Goal: Task Accomplishment & Management: Use online tool/utility

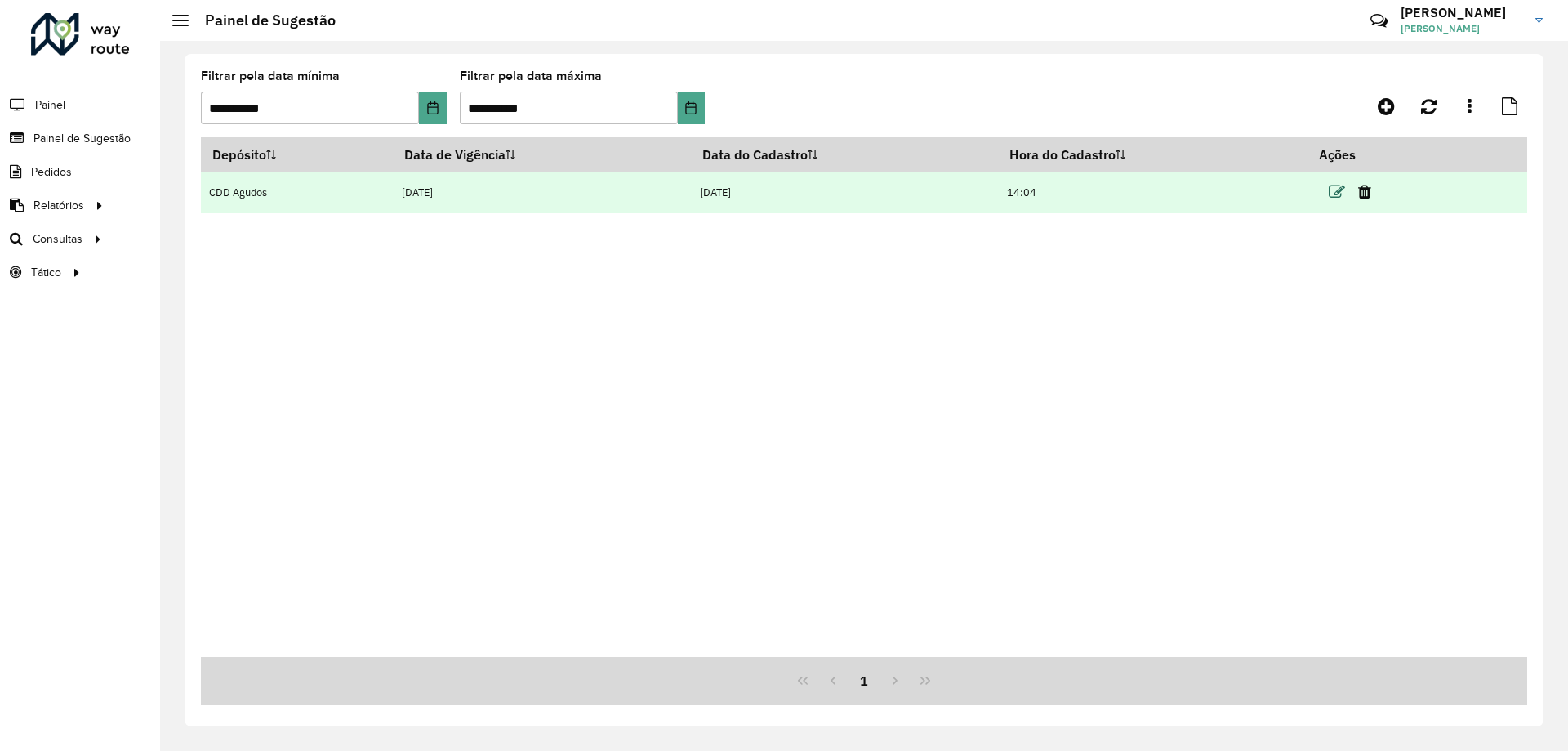
click at [1345, 188] on icon at bounding box center [1337, 192] width 17 height 17
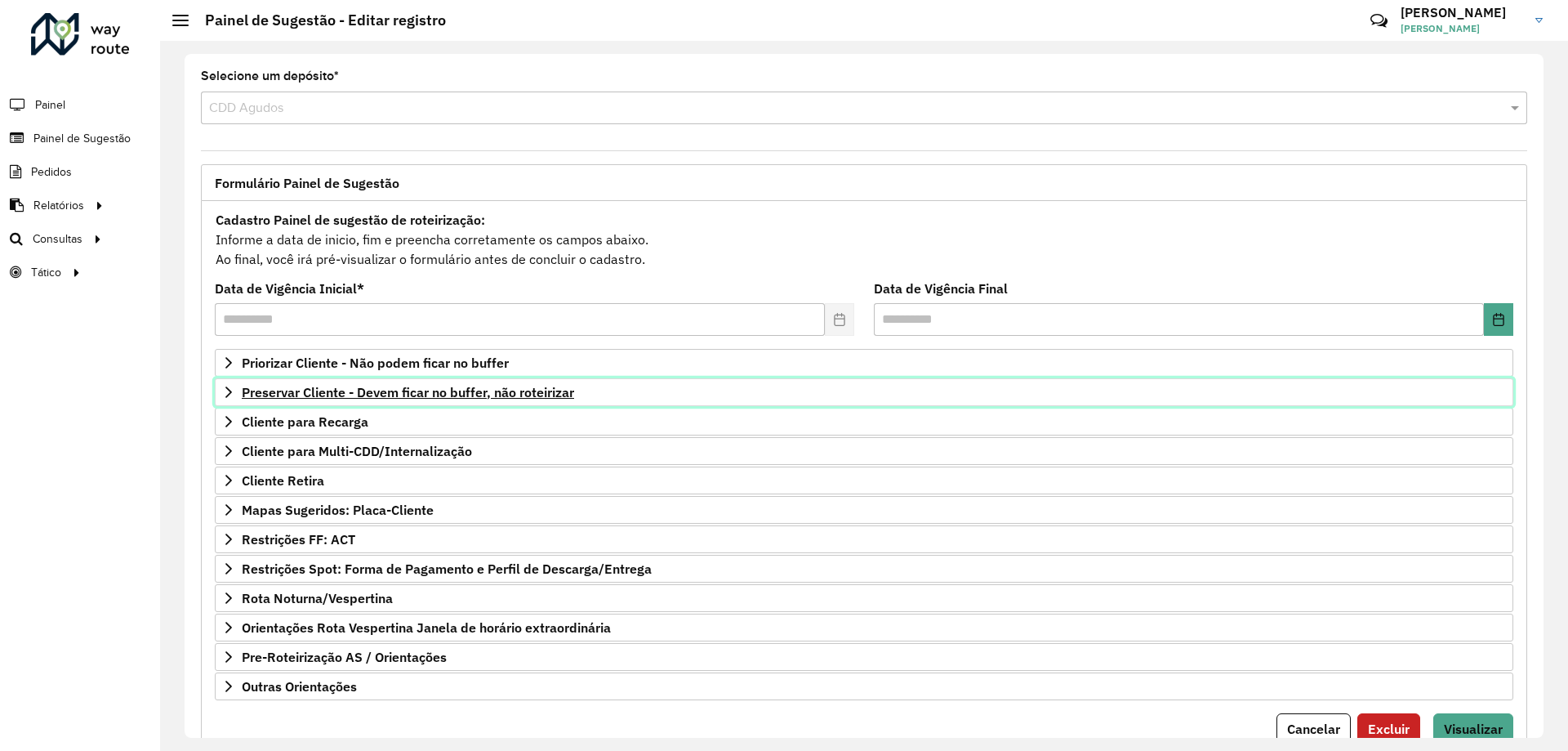
click at [456, 393] on span "Preservar Cliente - Devem ficar no buffer, não roteirizar" at bounding box center [408, 393] width 332 height 13
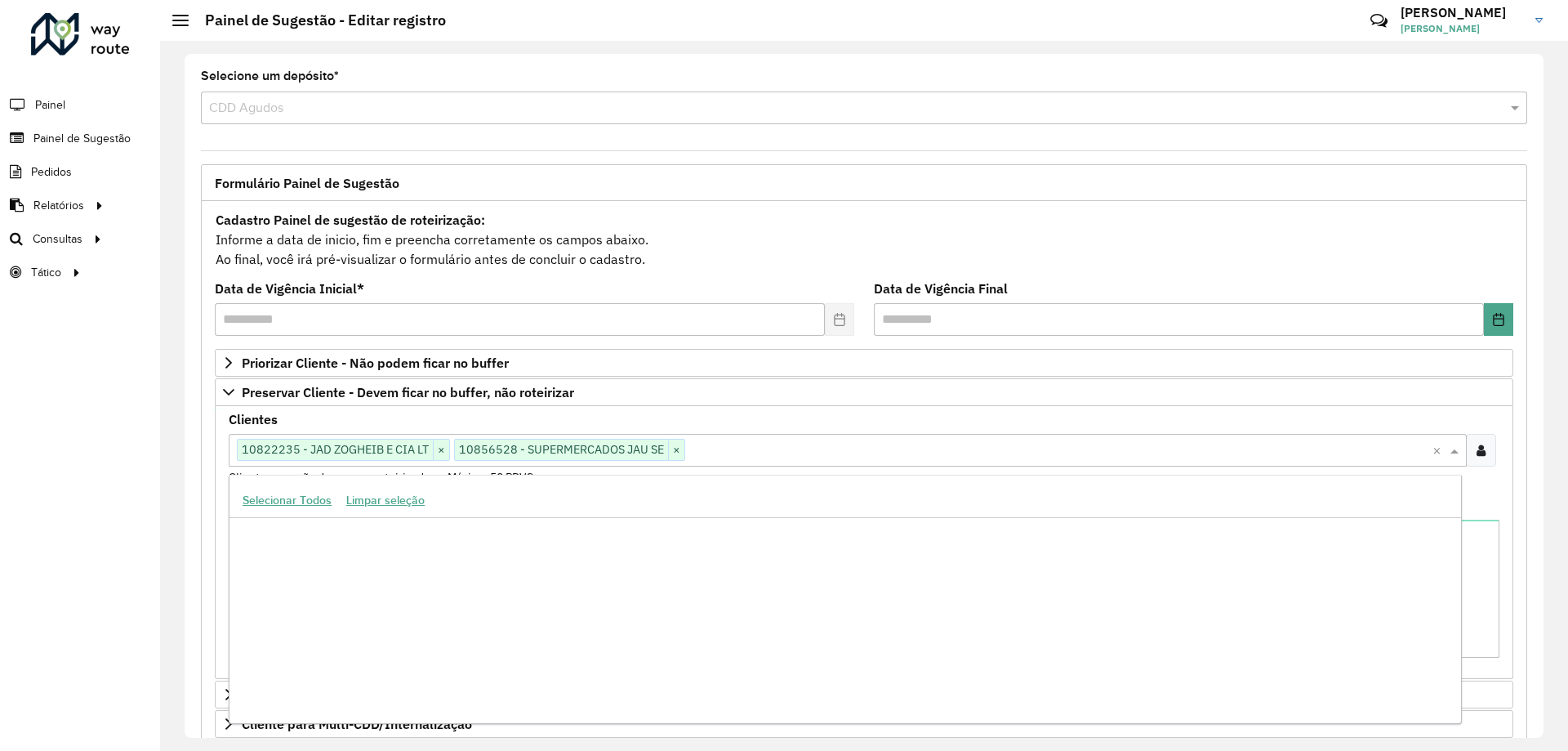
click at [738, 447] on input "text" at bounding box center [1060, 450] width 748 height 19
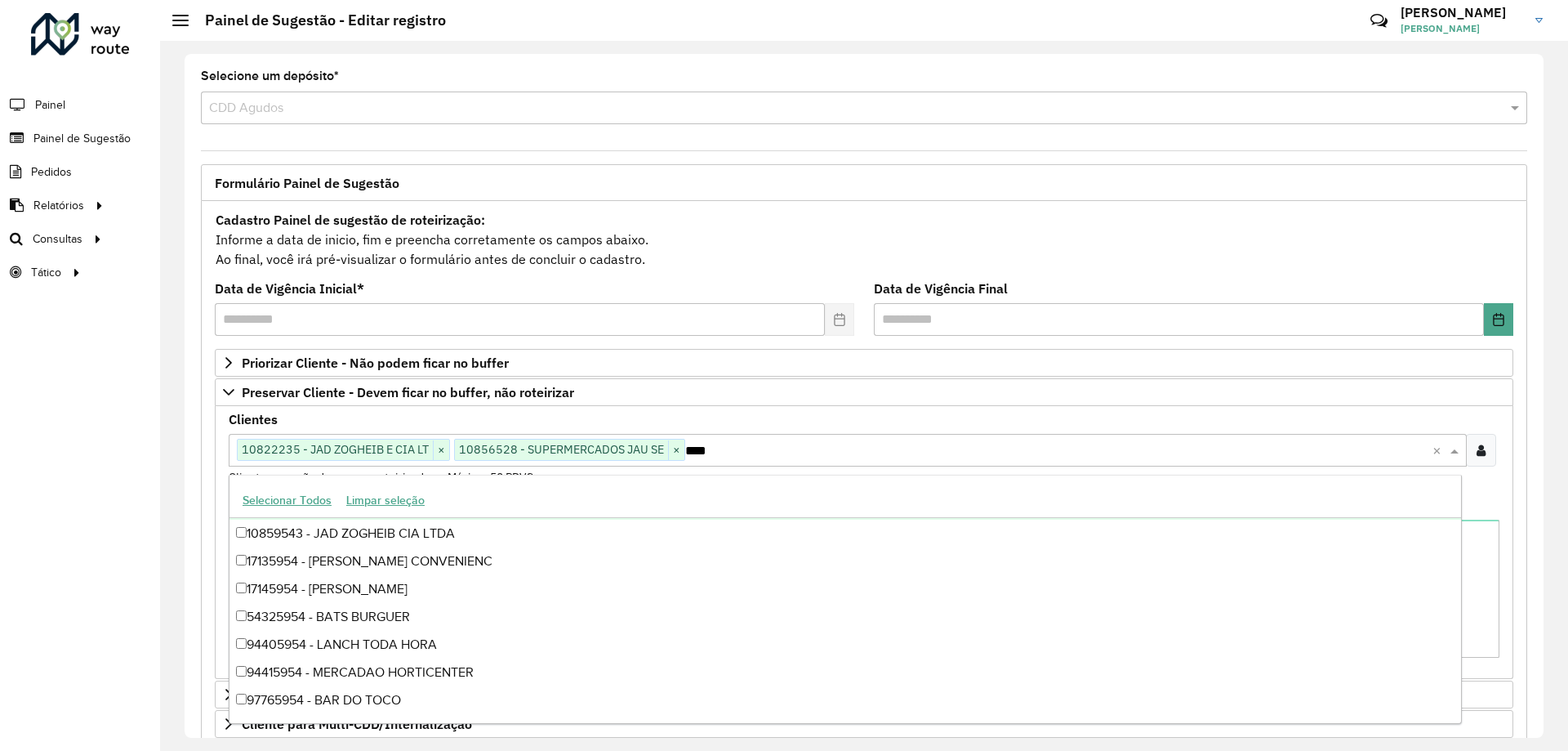
scroll to position [26, 0]
type input "*****"
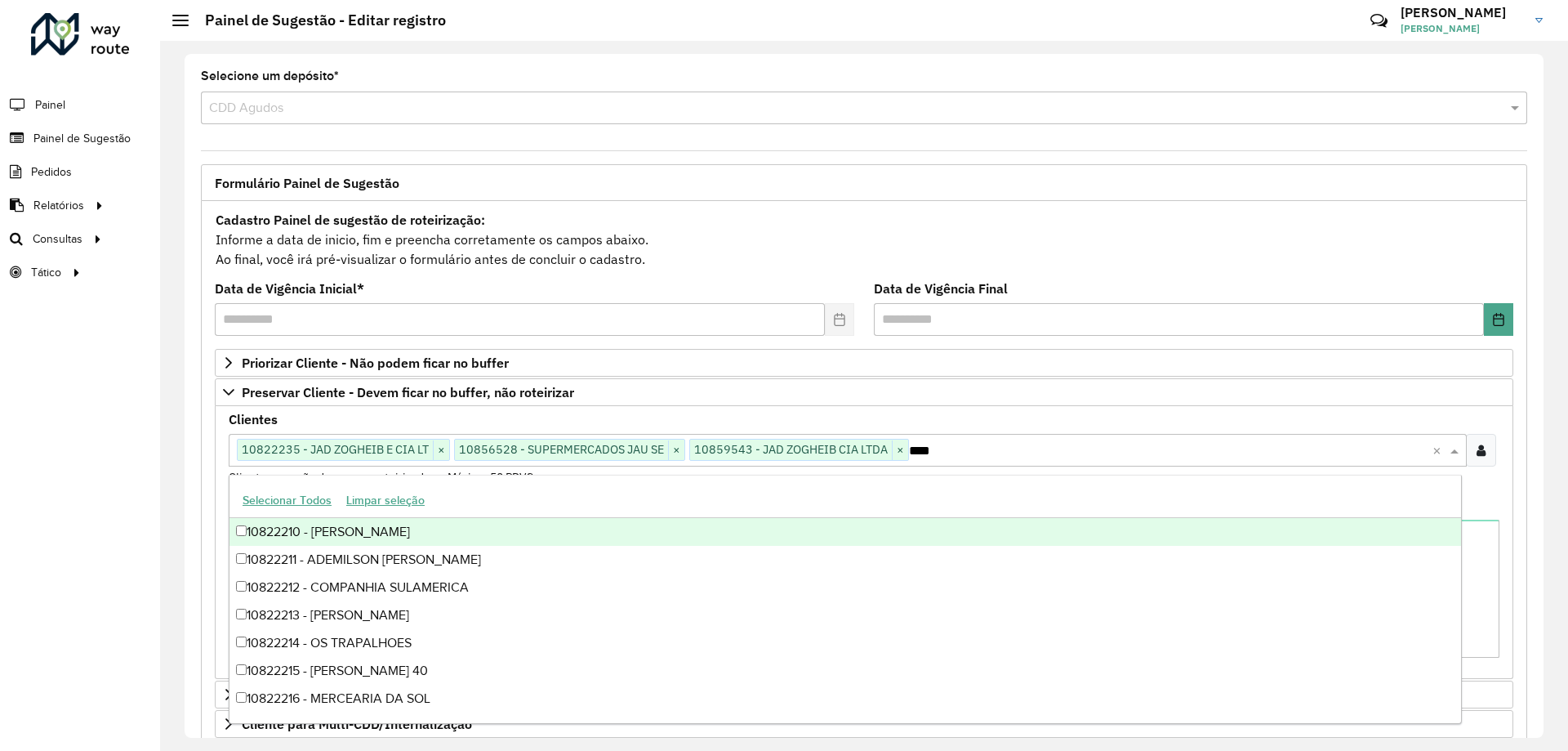
type input "*****"
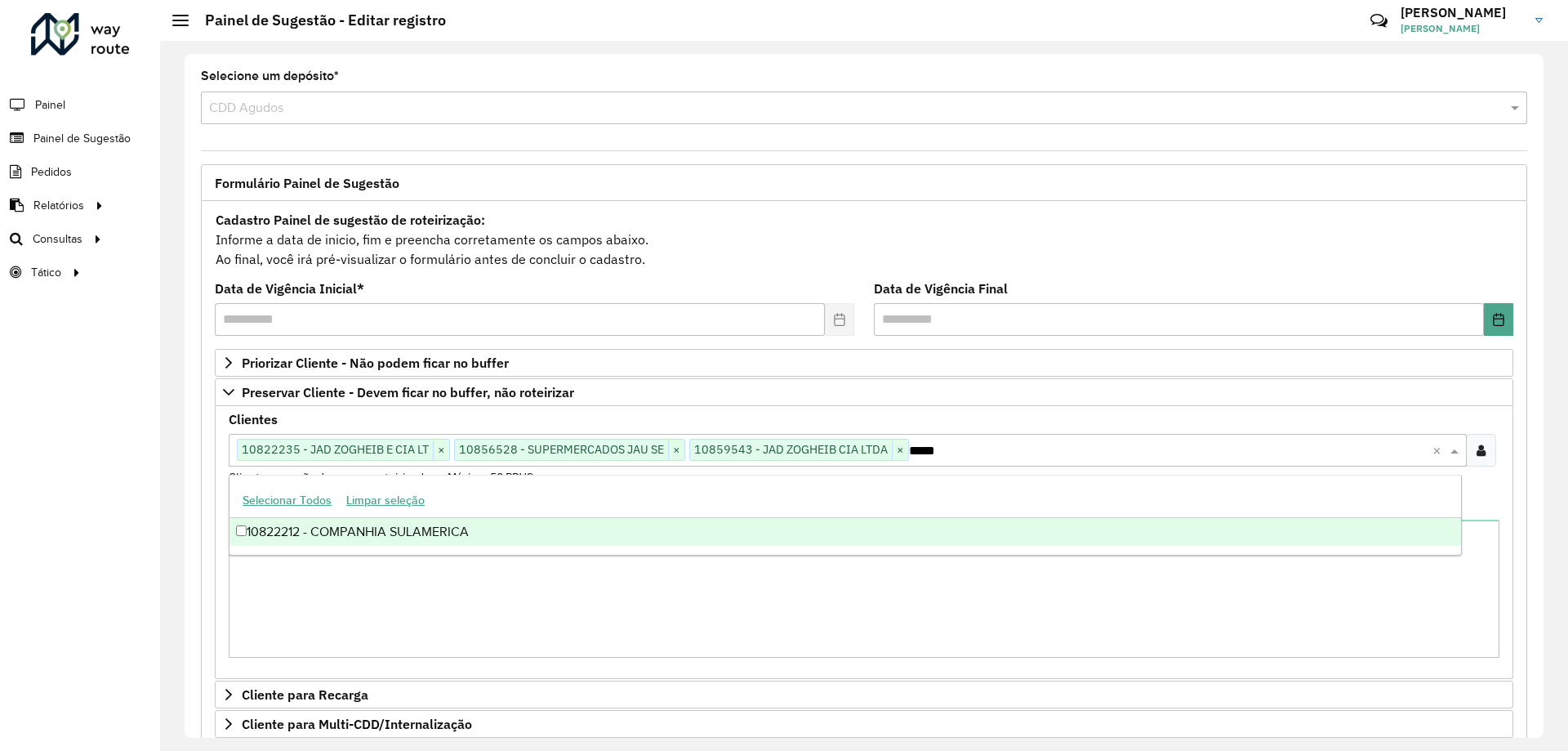
click at [370, 527] on div "10822212 - COMPANHIA SULAMERICA" at bounding box center [845, 532] width 1232 height 28
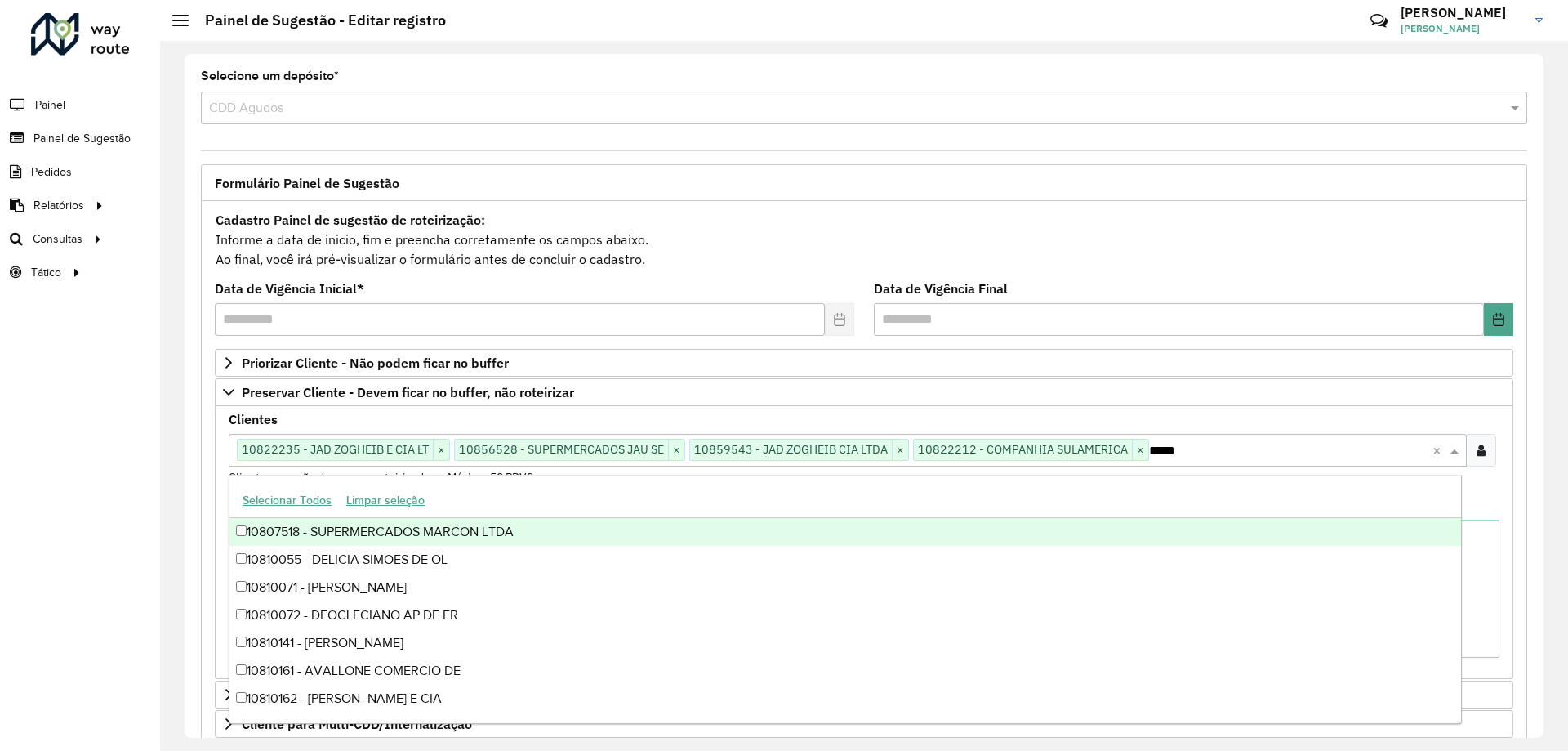
click at [155, 492] on div "Roteirizador AmbevTech Painel Painel de Sugestão Pedidos Relatórios Clientes Cl…" at bounding box center [80, 375] width 161 height 751
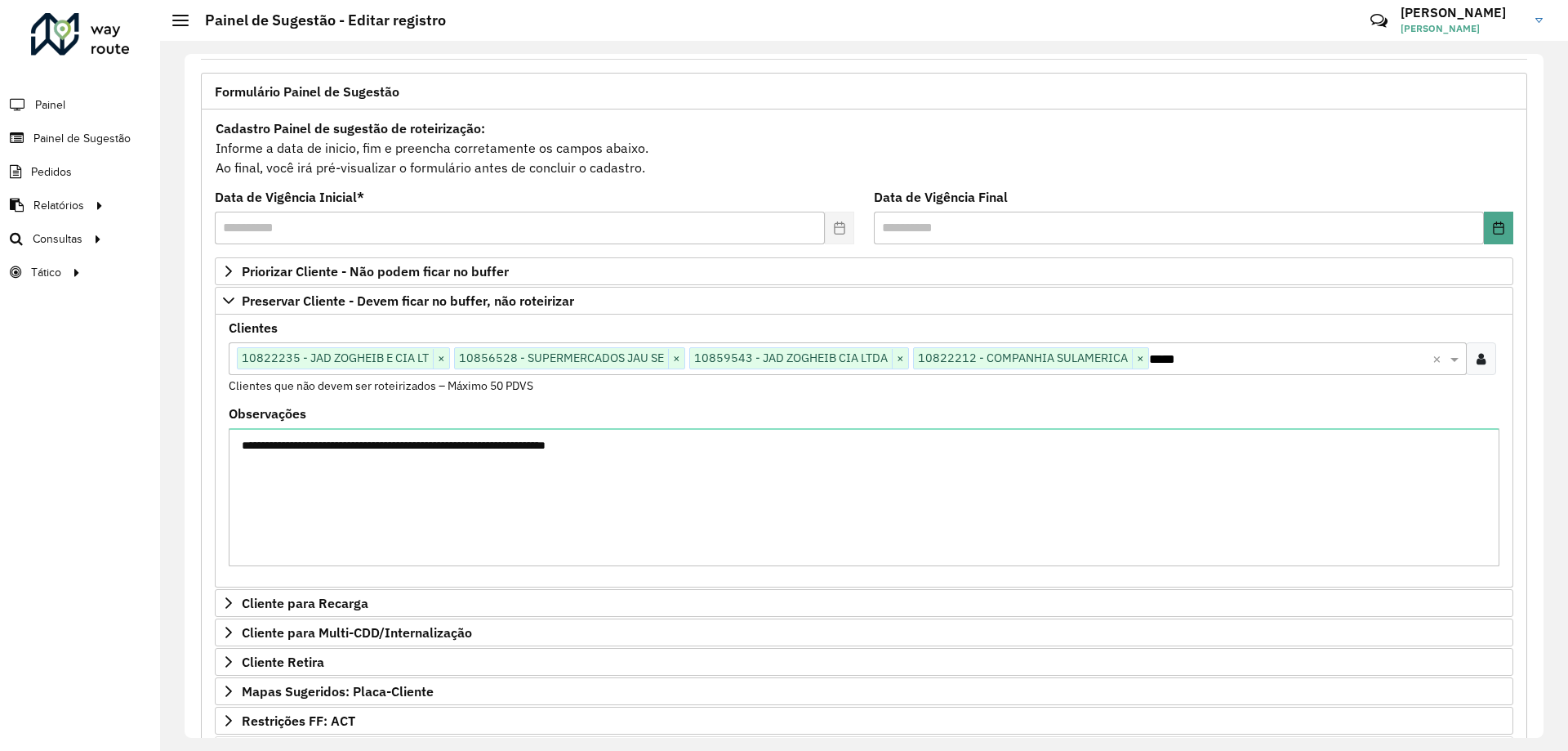
scroll to position [337, 0]
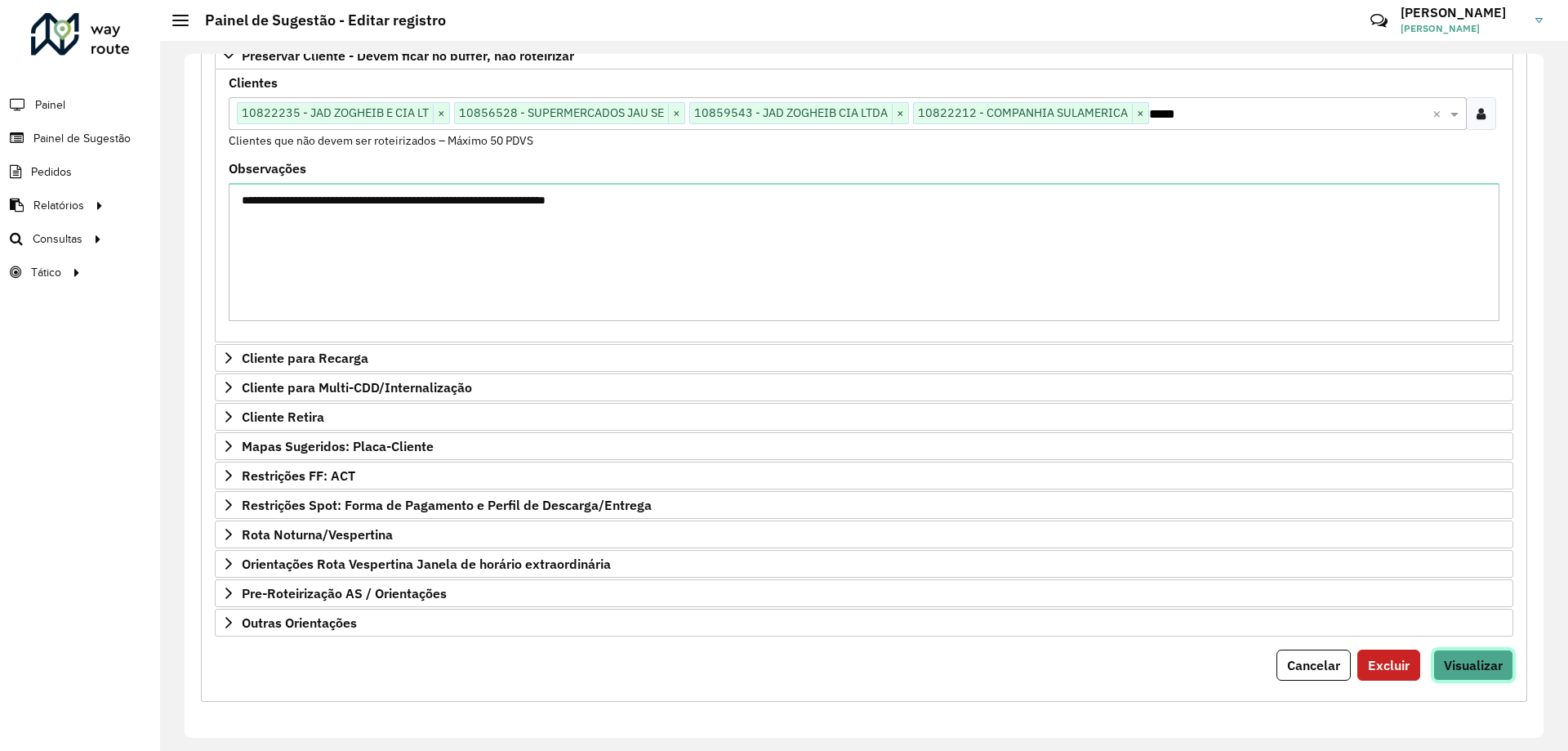
click at [1473, 666] on span "Visualizar" at bounding box center [1472, 666] width 58 height 17
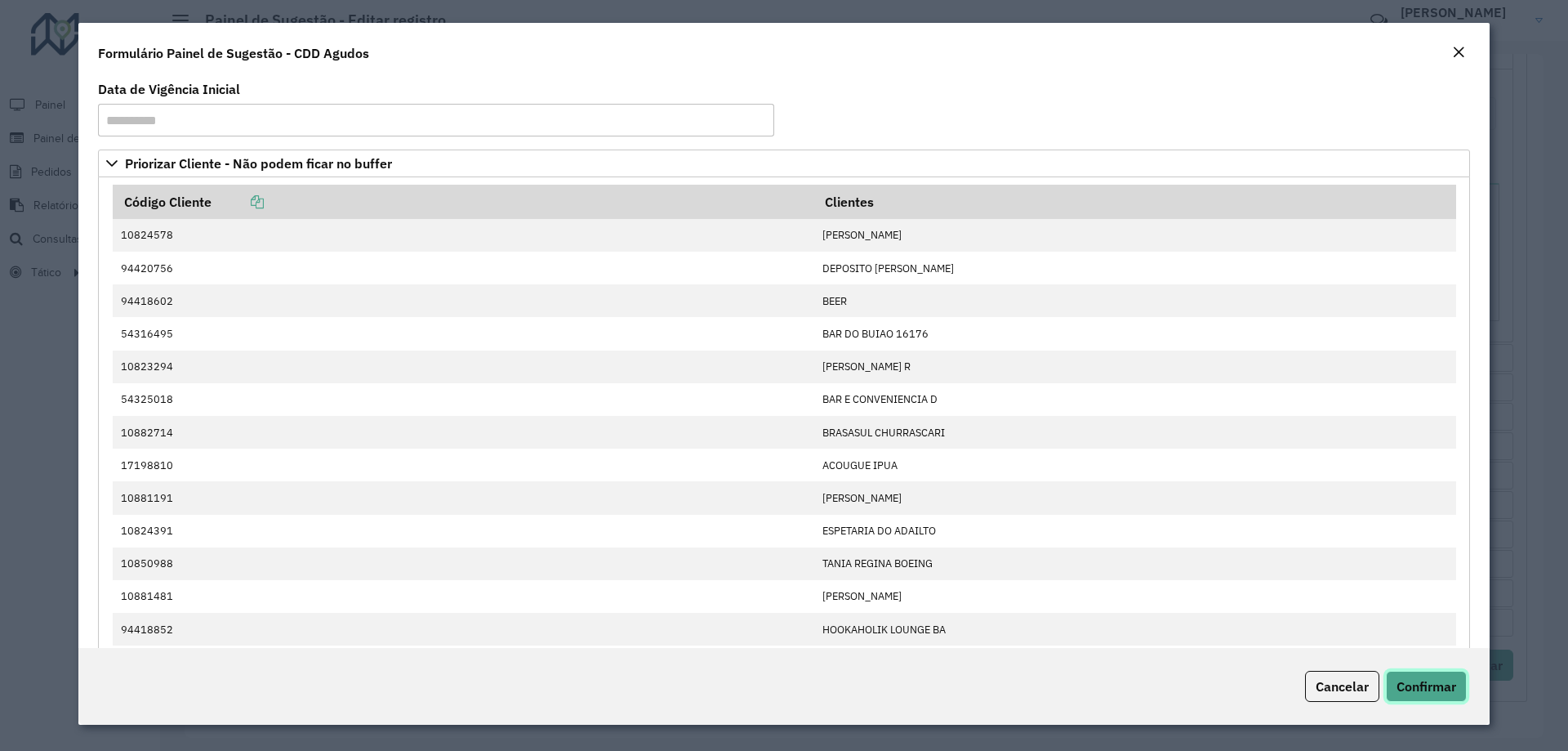
click at [1440, 687] on span "Confirmar" at bounding box center [1426, 687] width 59 height 17
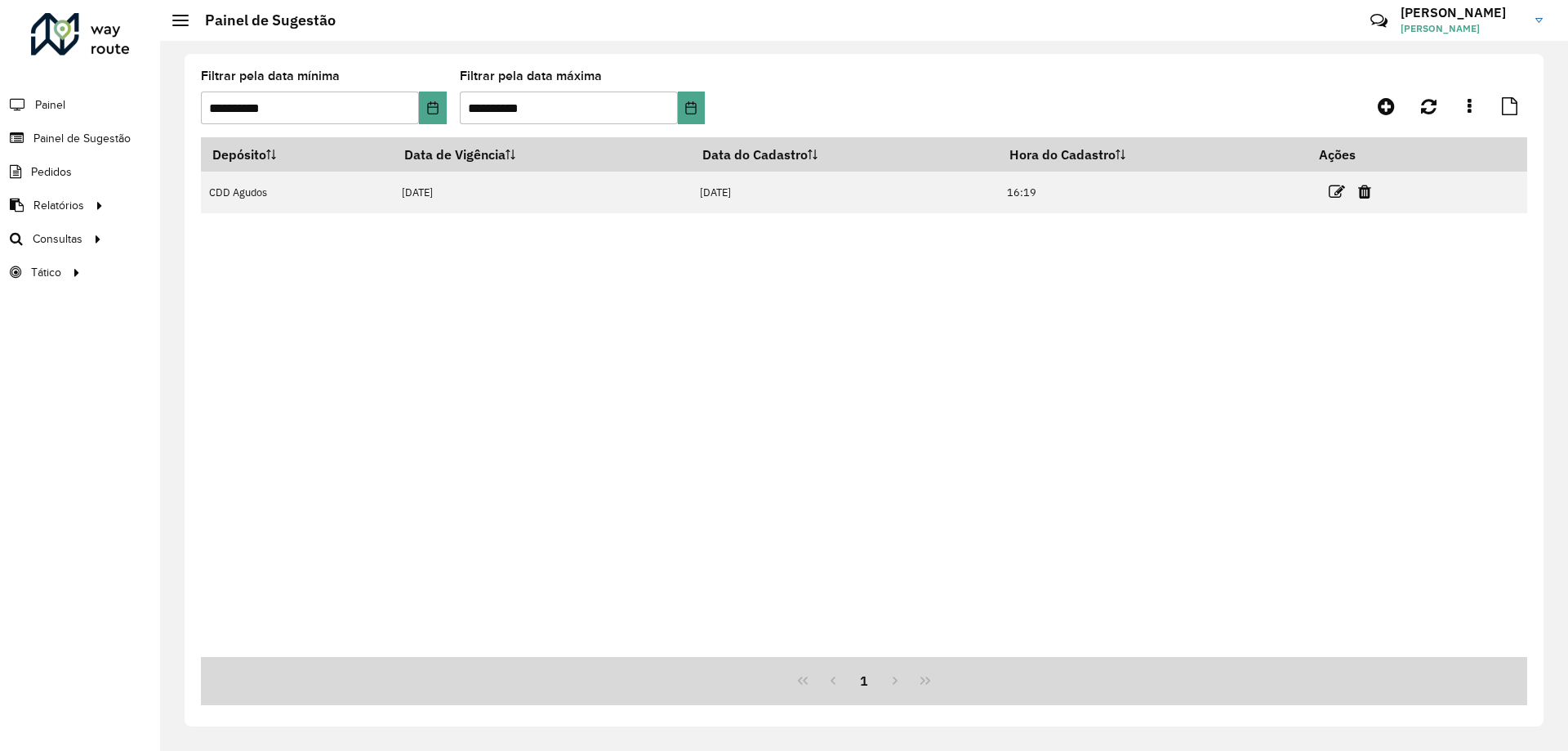
drag, startPoint x: 1335, startPoint y: 194, endPoint x: 1275, endPoint y: 196, distance: 60.0
click at [1335, 193] on icon at bounding box center [1337, 192] width 17 height 17
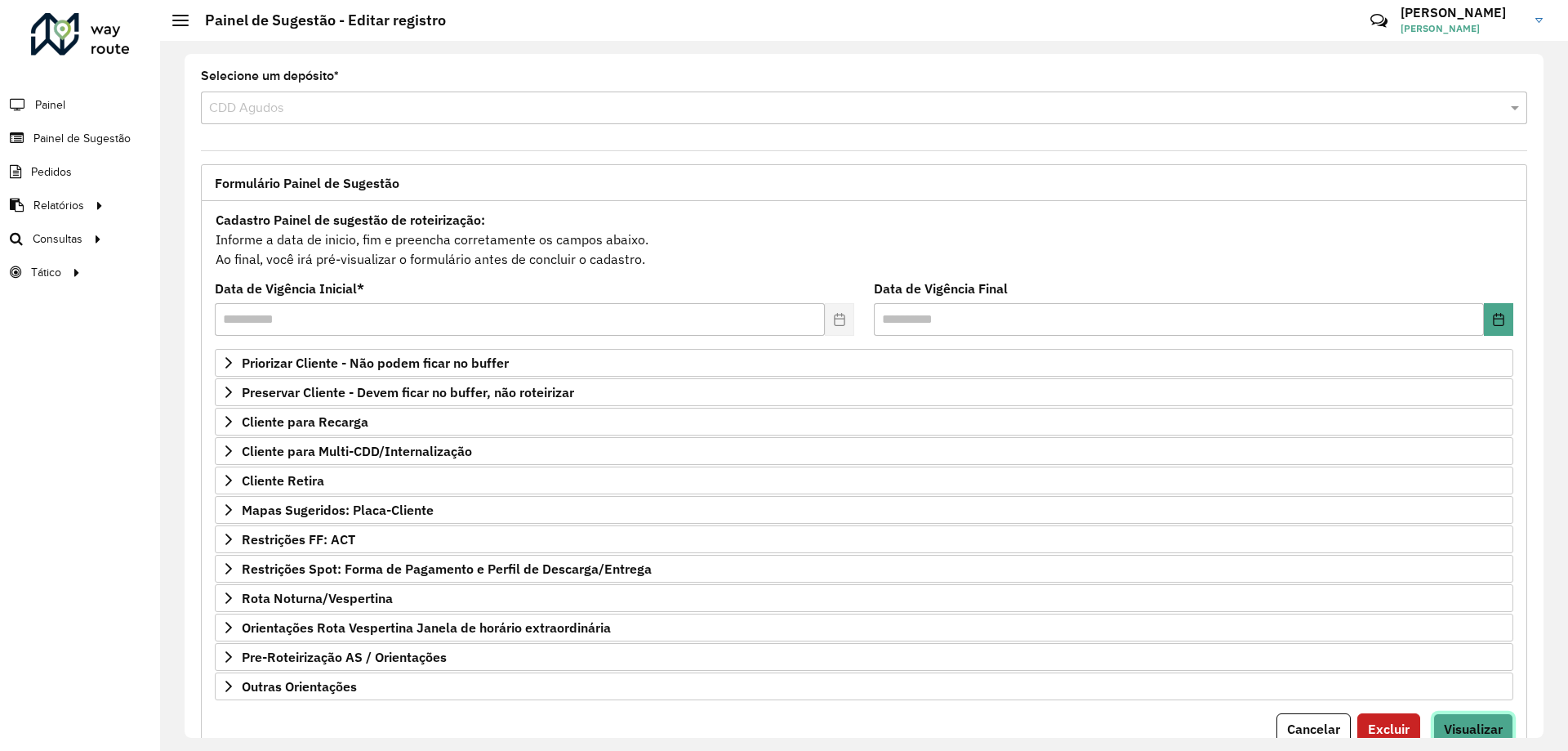
click at [1468, 728] on span "Visualizar" at bounding box center [1472, 729] width 58 height 17
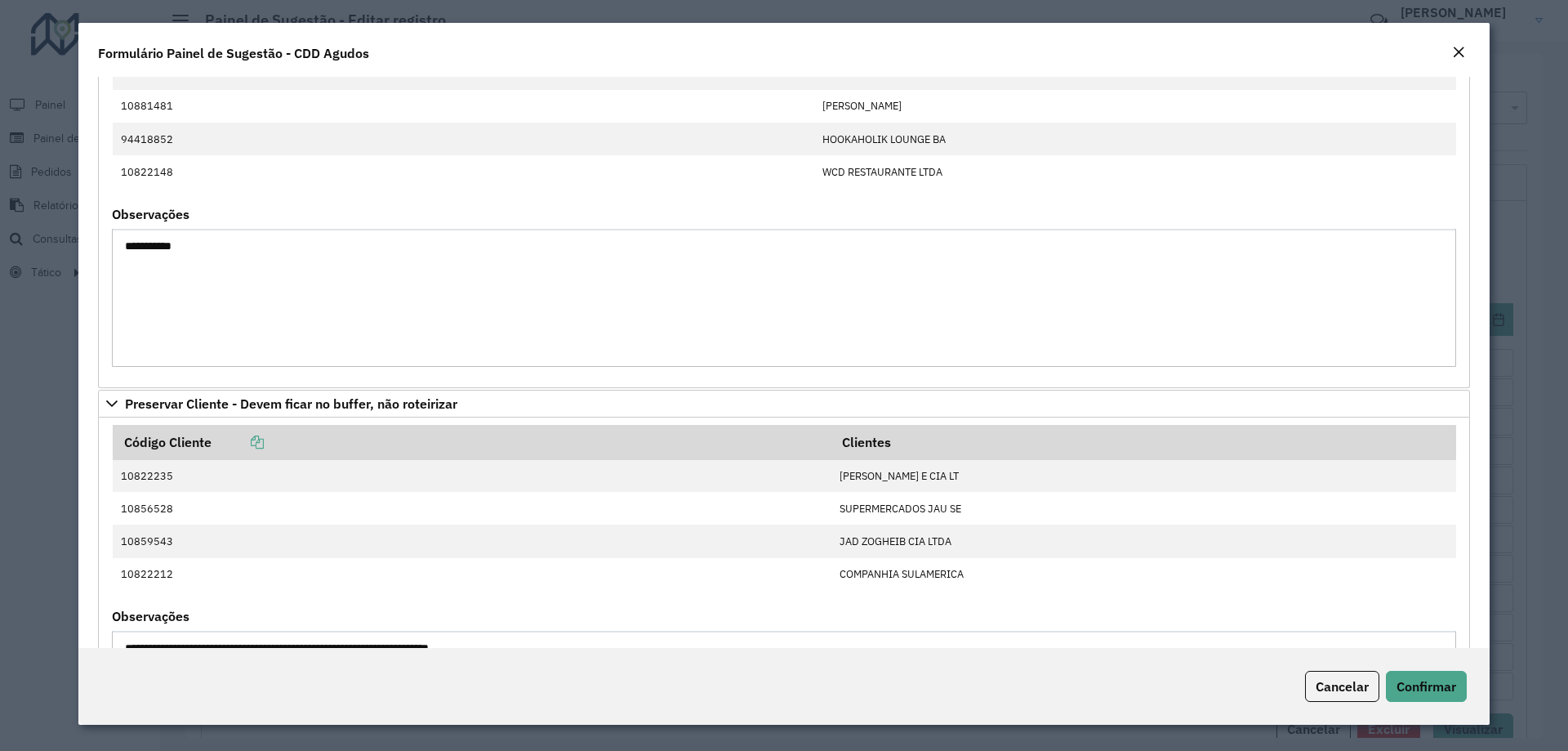
scroll to position [654, 0]
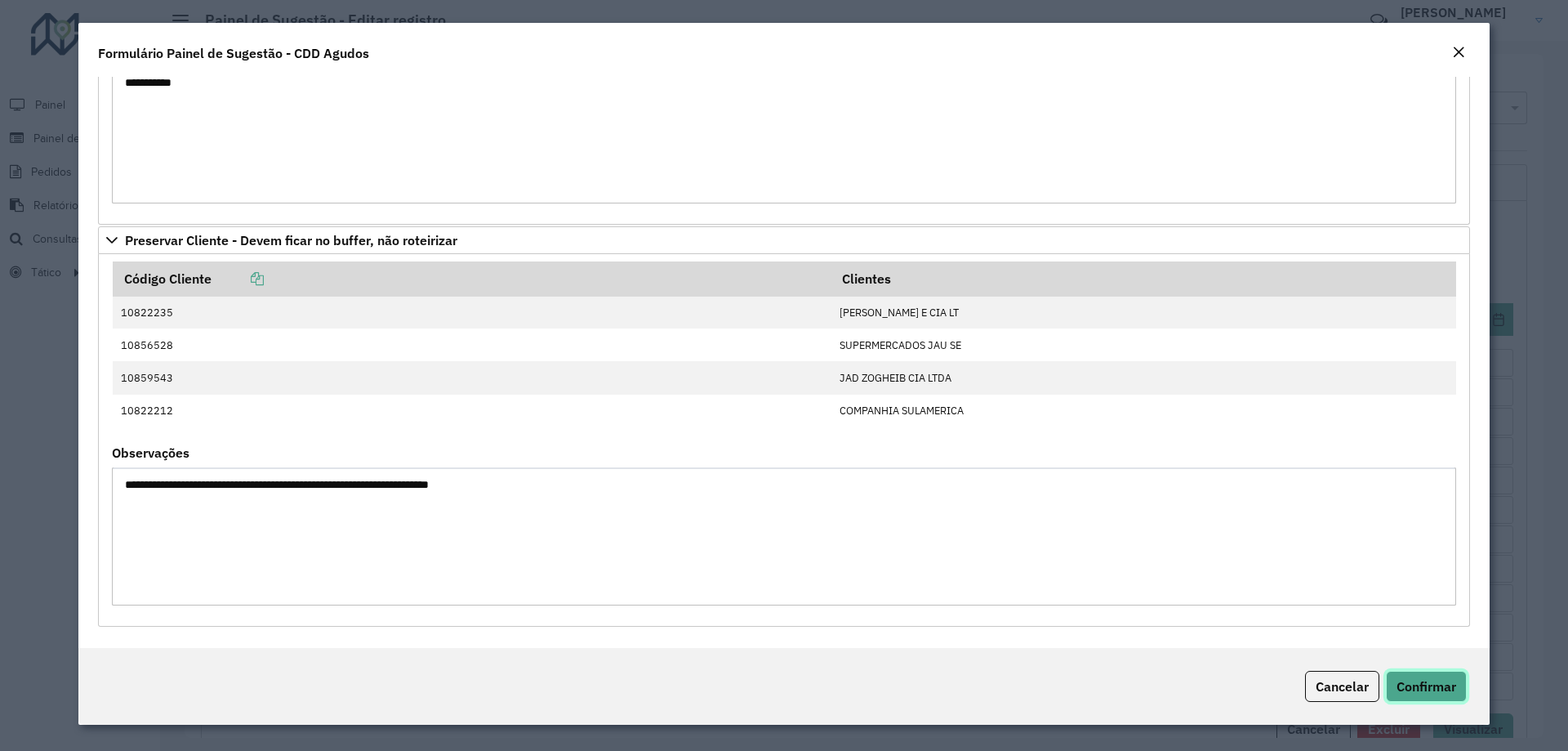
click at [1425, 687] on span "Confirmar" at bounding box center [1426, 687] width 59 height 17
